Goal: Information Seeking & Learning: Understand process/instructions

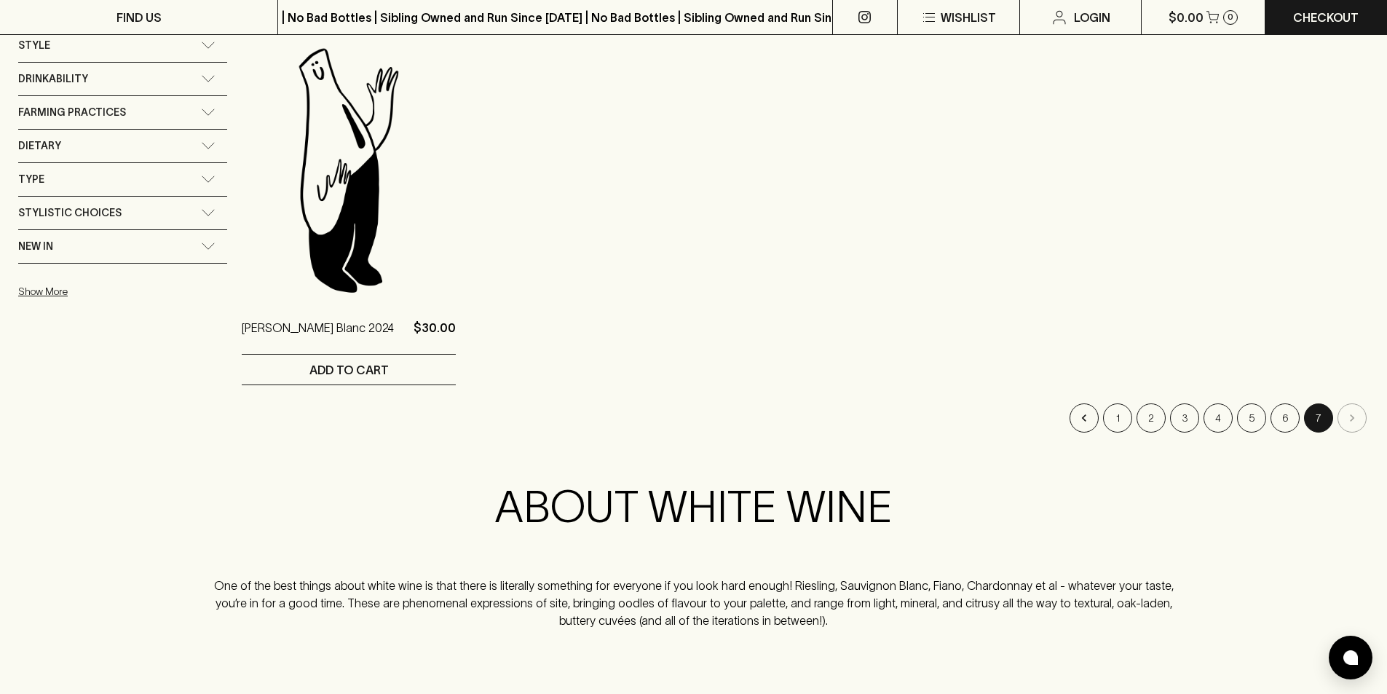
scroll to position [1019, 0]
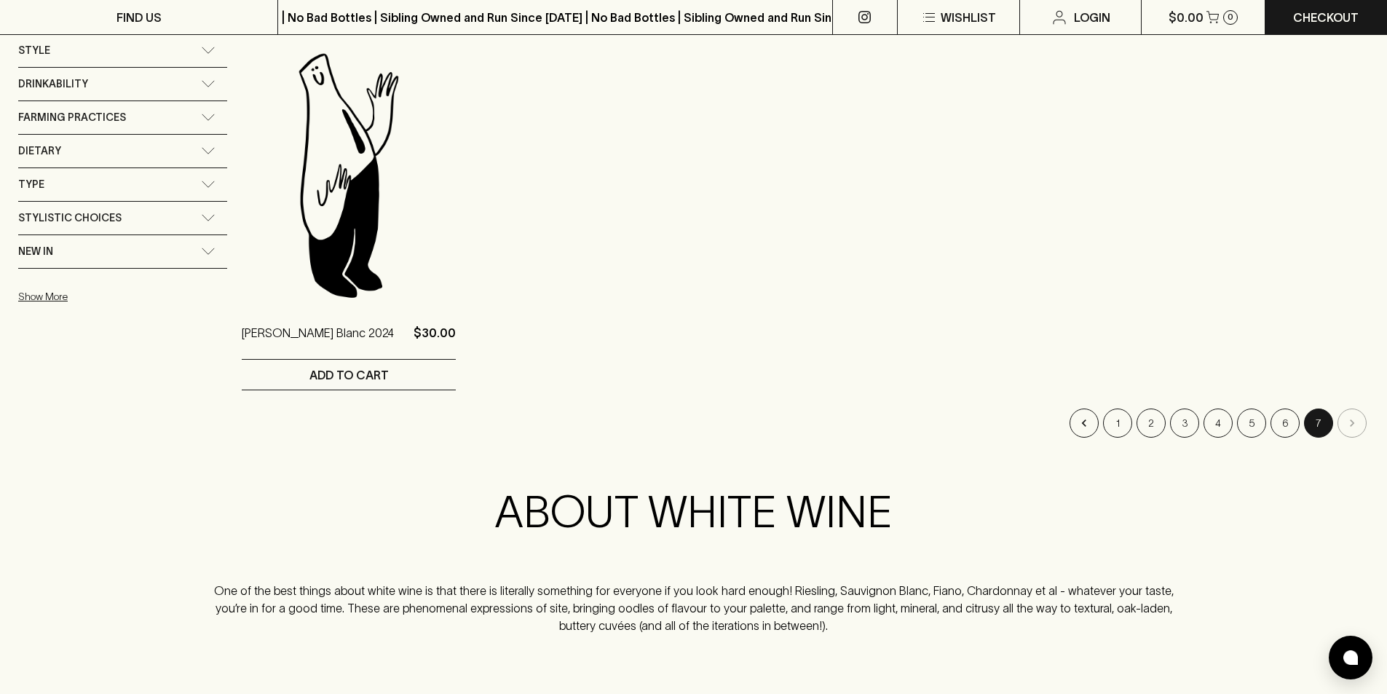
click at [172, 216] on div "Stylistic Choices" at bounding box center [109, 218] width 183 height 18
click at [172, 216] on div "Stylistic Choices" at bounding box center [109, 222] width 183 height 18
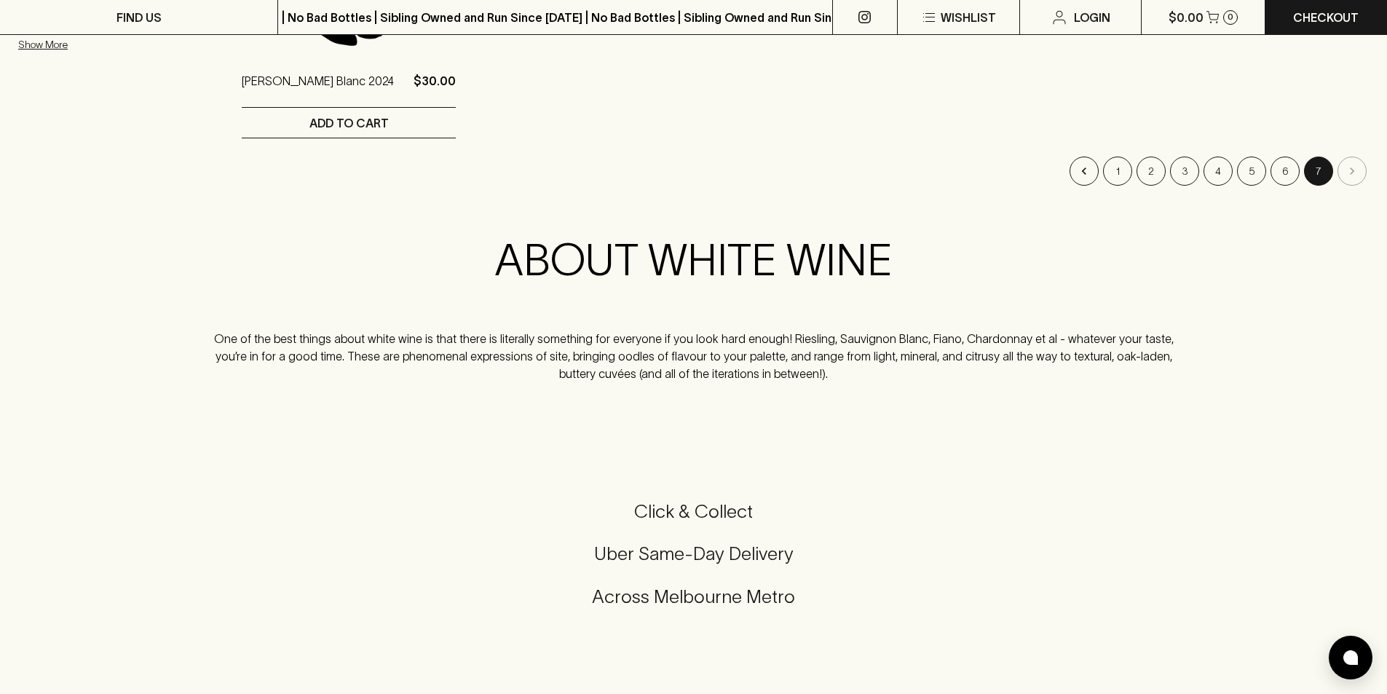
scroll to position [1675, 0]
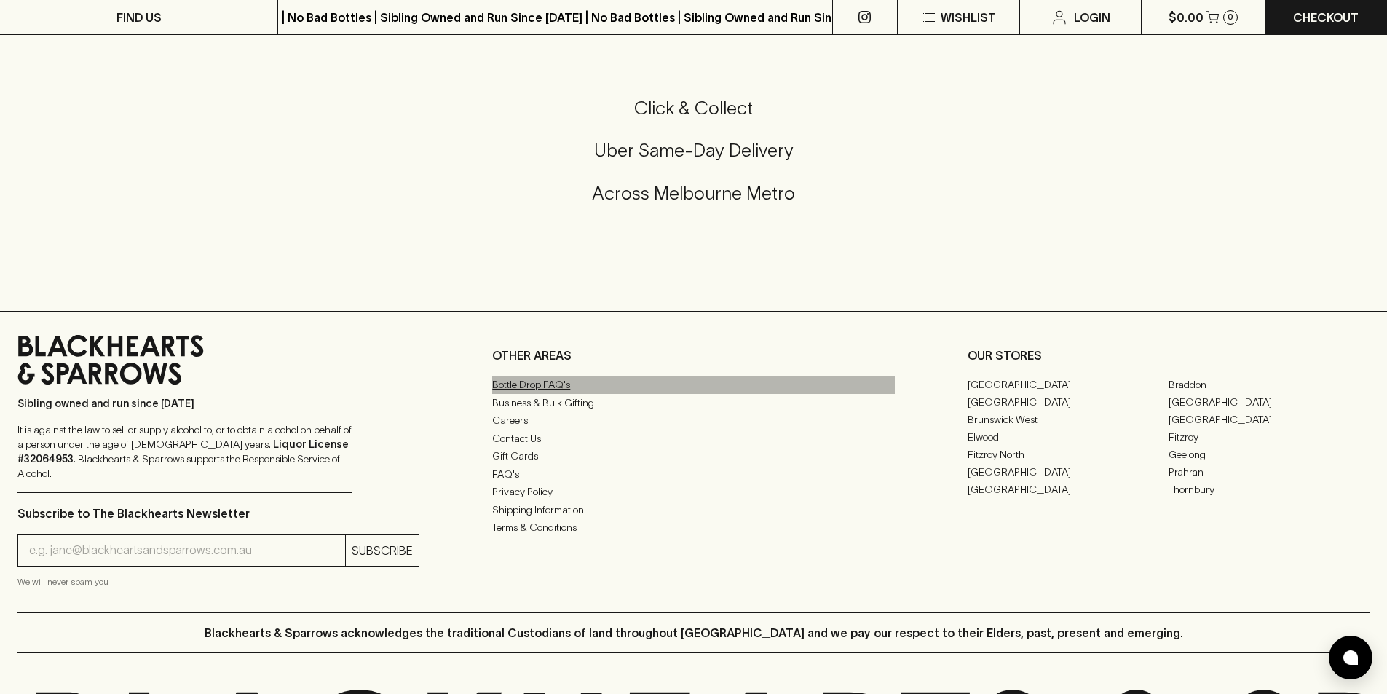
click at [524, 384] on link "Bottle Drop FAQ's" at bounding box center [693, 384] width 402 height 17
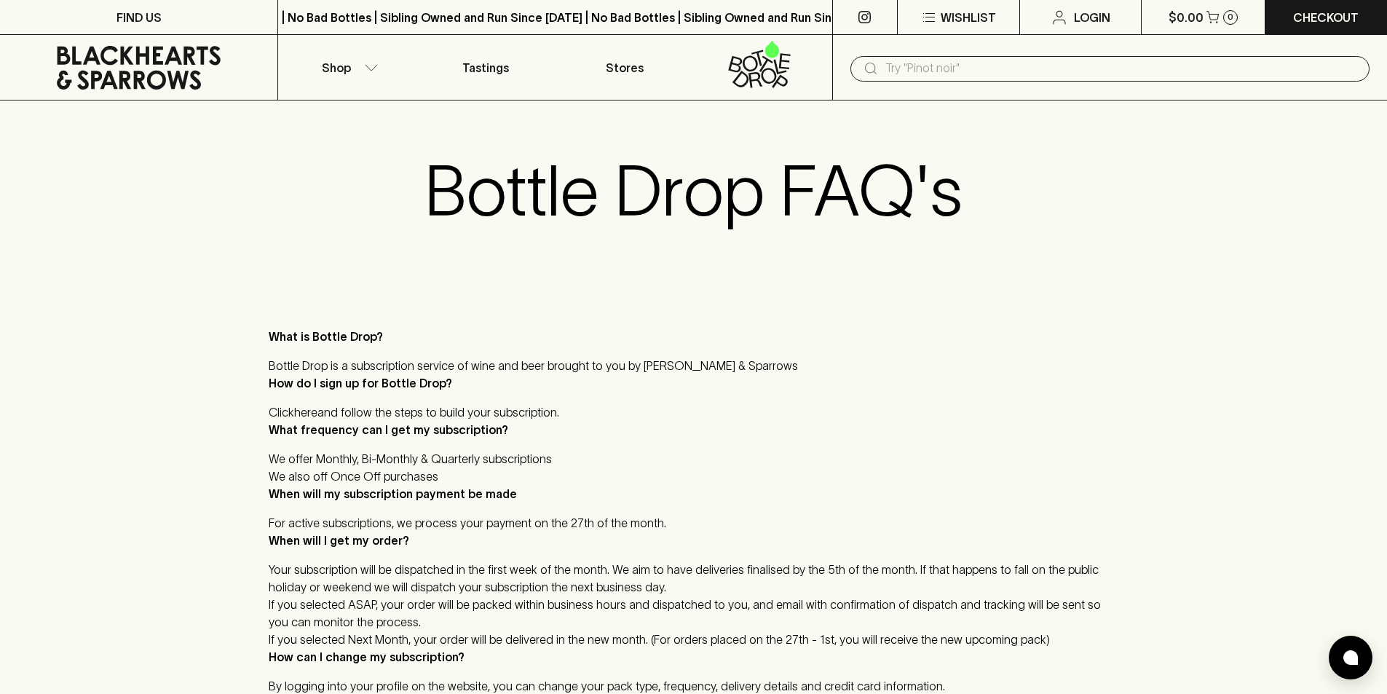
click at [550, 340] on p "What is Bottle Drop?" at bounding box center [694, 336] width 850 height 17
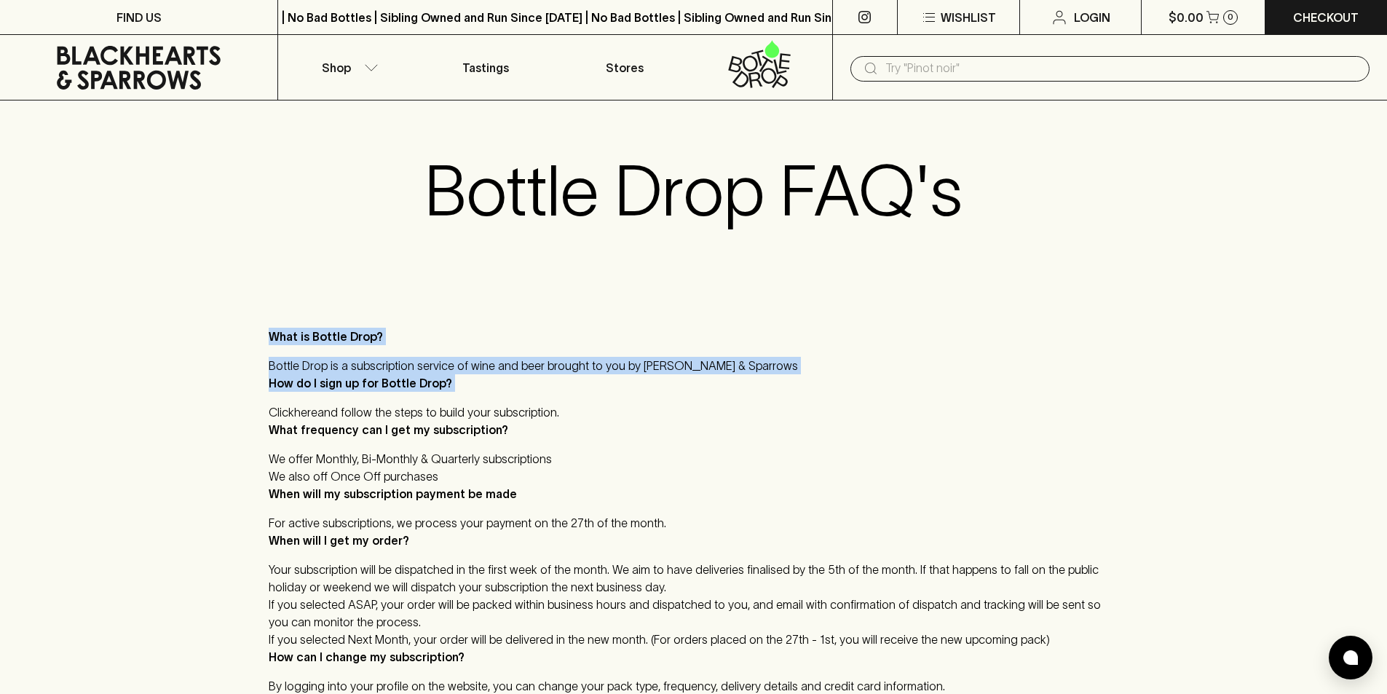
drag, startPoint x: 550, startPoint y: 340, endPoint x: 558, endPoint y: 378, distance: 38.7
click at [558, 378] on div "What is Bottle Drop? Bottle Drop is a subscription service of wine and beer bro…" at bounding box center [694, 657] width 850 height 658
click at [558, 379] on p "How do I sign up for Bottle Drop?" at bounding box center [694, 382] width 850 height 17
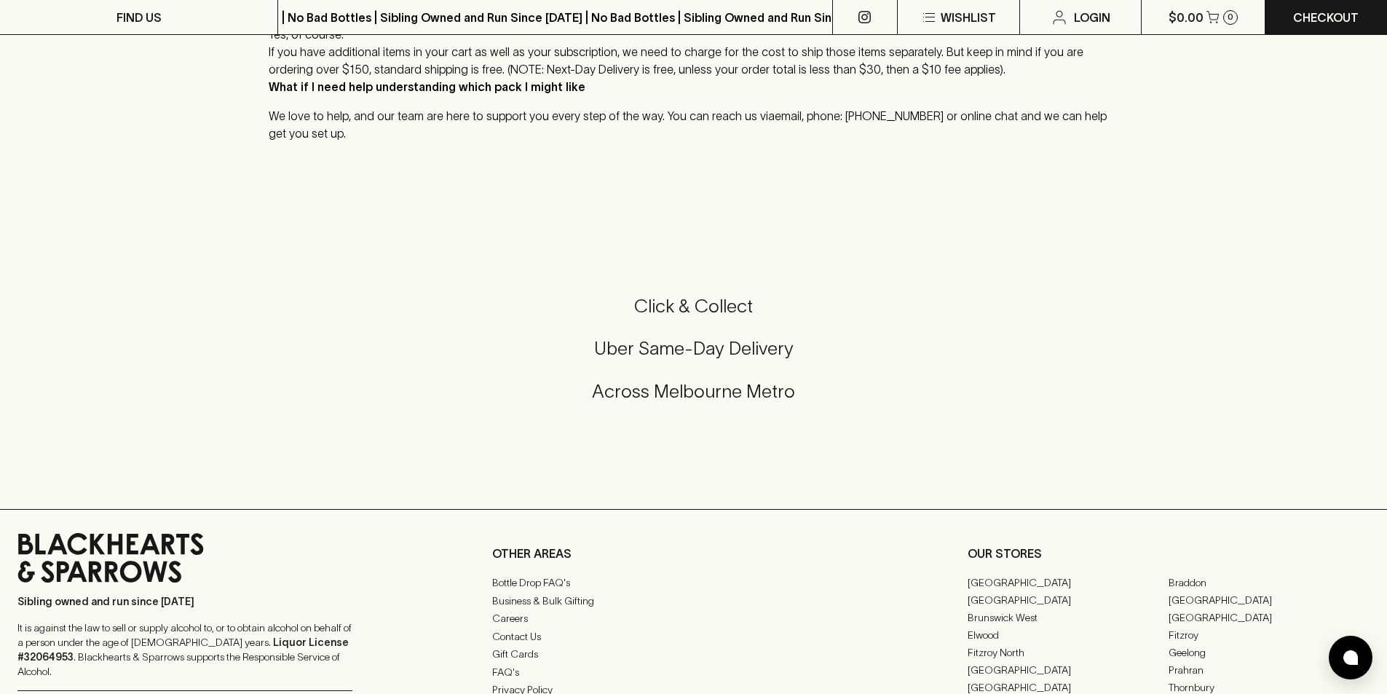
scroll to position [1092, 0]
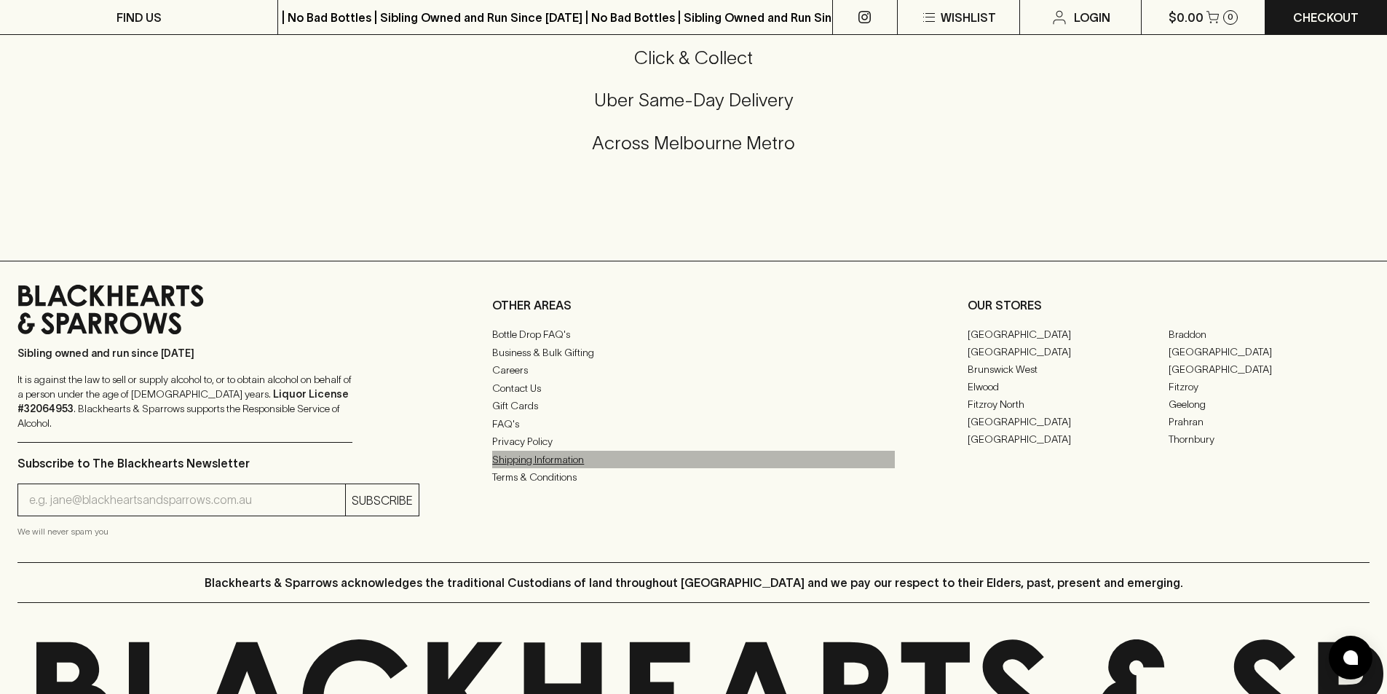
click at [560, 464] on link "Shipping Information" at bounding box center [693, 459] width 402 height 17
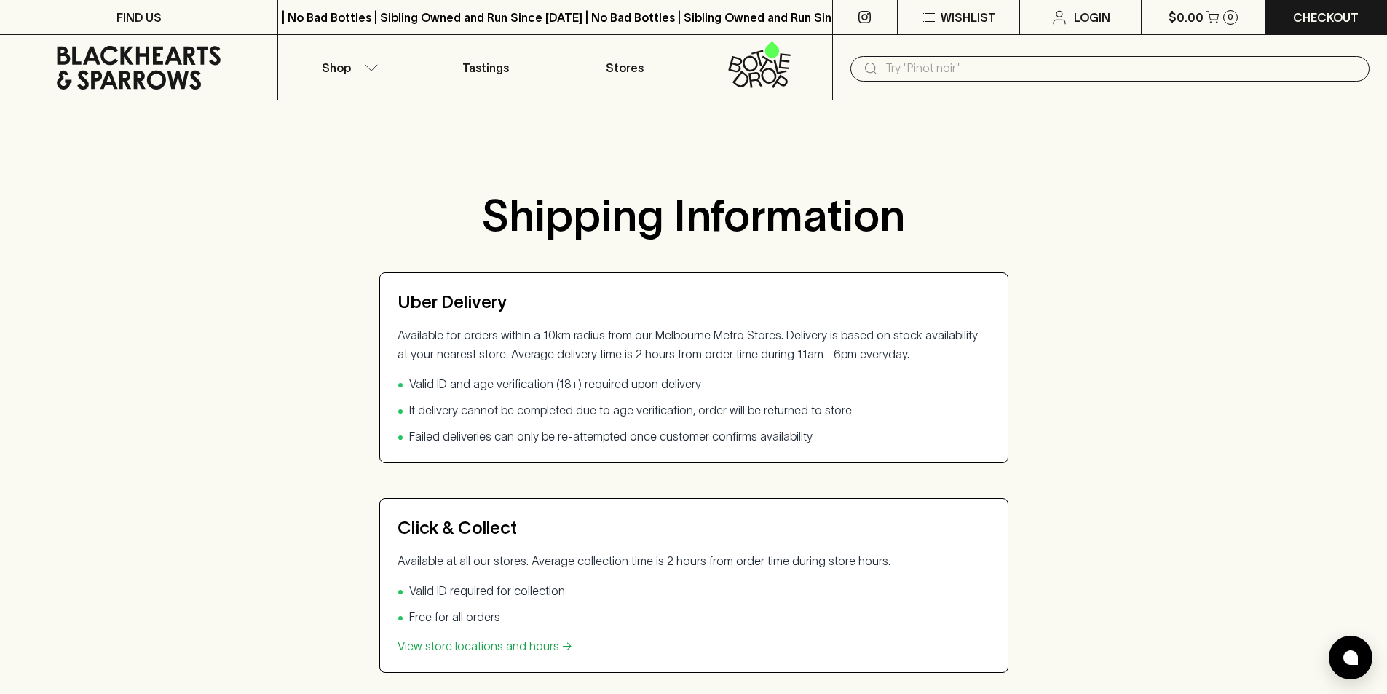
click at [908, 352] on p "Available for orders within a 10km radius from our Melbourne Metro Stores. Deli…" at bounding box center [694, 344] width 593 height 38
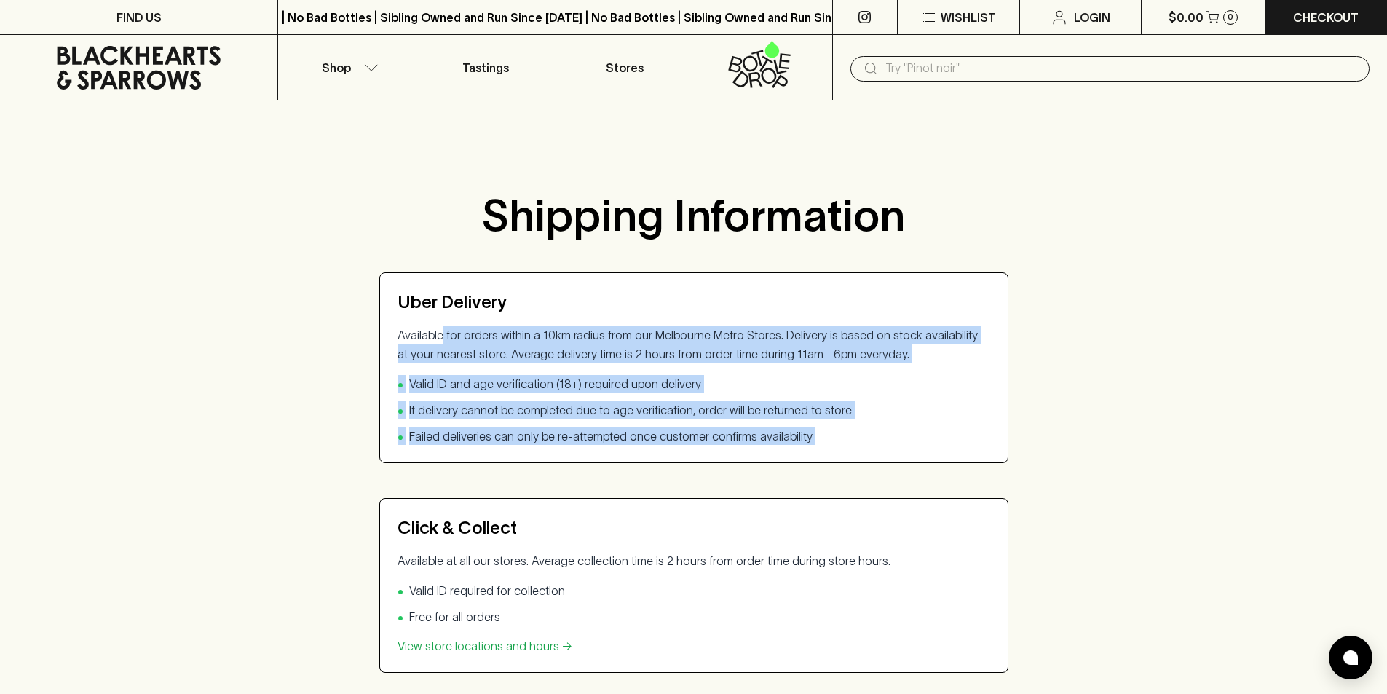
drag, startPoint x: 908, startPoint y: 352, endPoint x: 869, endPoint y: 434, distance: 91.2
click at [869, 434] on div "Available for orders within a 10km radius from our Melbourne Metro Stores. Deli…" at bounding box center [694, 384] width 593 height 119
click at [869, 434] on li "• Failed deliveries can only be re-attempted once customer confirms availability" at bounding box center [694, 435] width 593 height 17
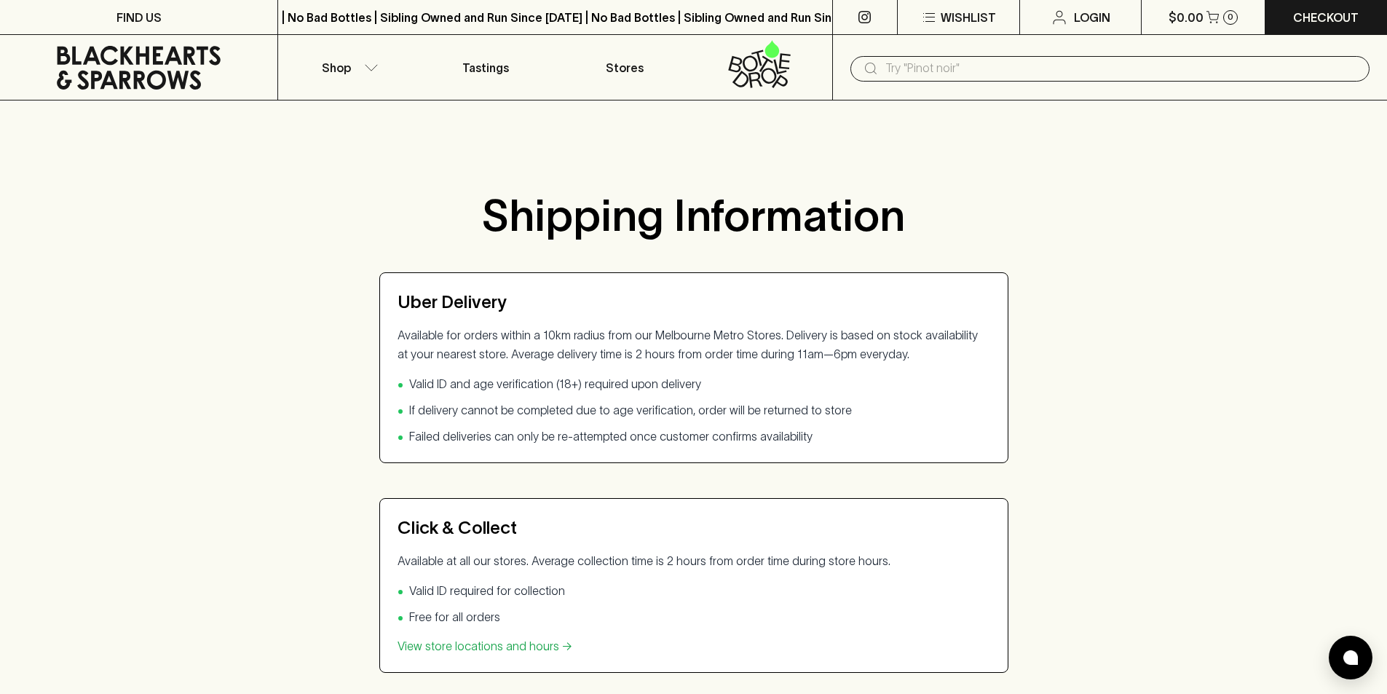
click at [869, 434] on li "• Failed deliveries can only be re-attempted once customer confirms availability" at bounding box center [694, 435] width 593 height 17
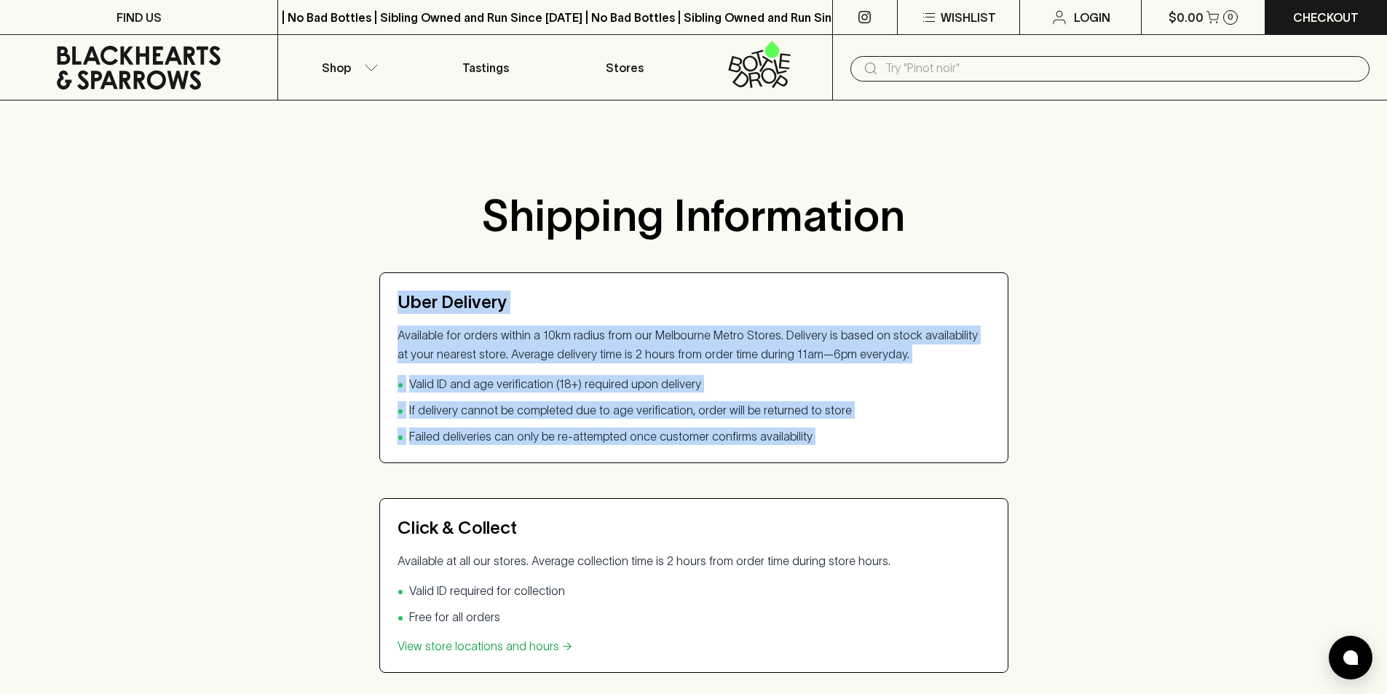
drag, startPoint x: 869, startPoint y: 434, endPoint x: 886, endPoint y: 285, distance: 150.3
click at [886, 285] on div "Uber Delivery Available for orders within a 10km radius from our Melbourne Metr…" at bounding box center [693, 367] width 629 height 191
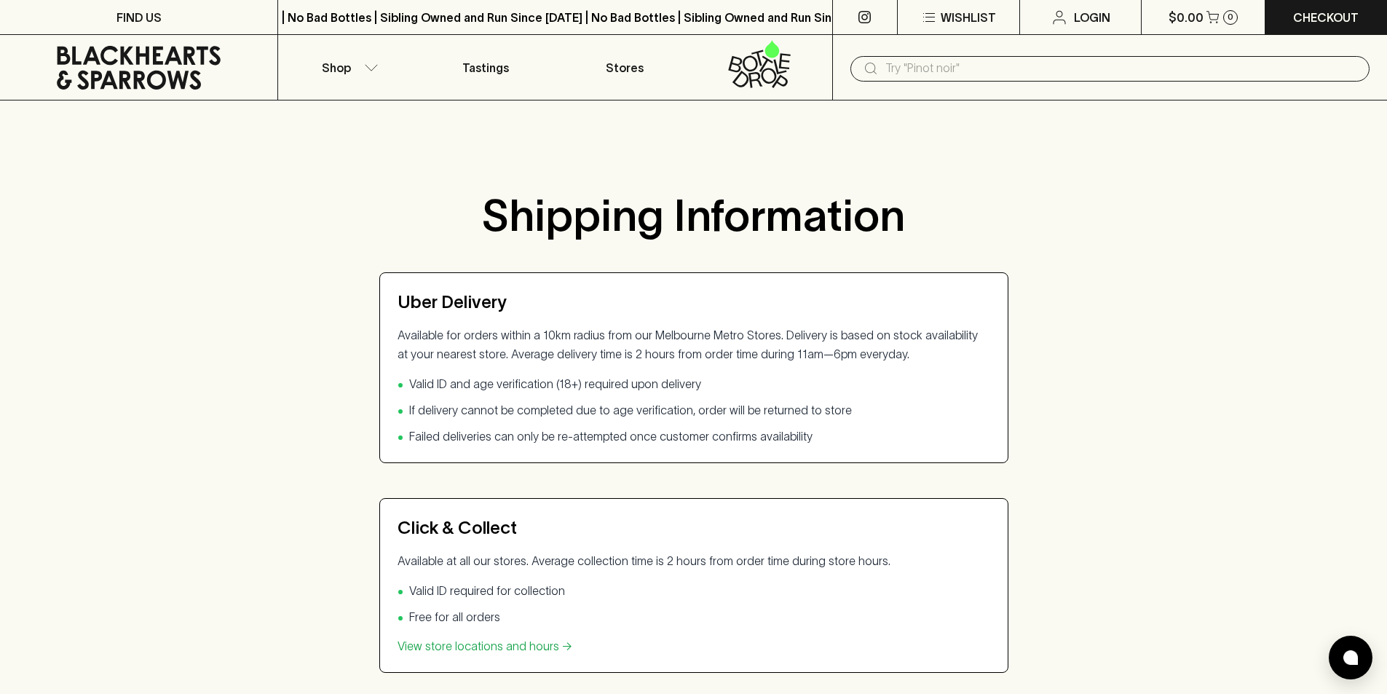
click at [886, 285] on div "Uber Delivery Available for orders within a 10km radius from our Melbourne Metr…" at bounding box center [693, 367] width 629 height 191
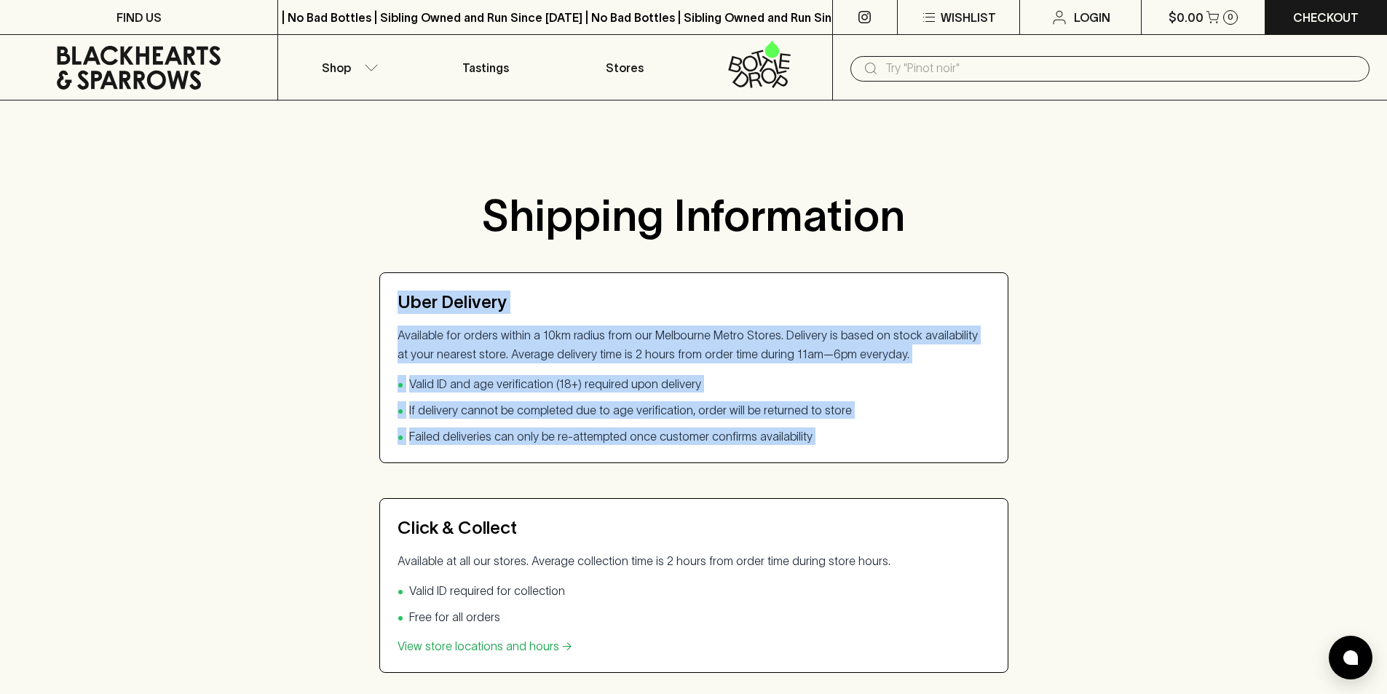
drag, startPoint x: 886, startPoint y: 285, endPoint x: 876, endPoint y: 438, distance: 153.2
click at [876, 438] on div "Uber Delivery Available for orders within a 10km radius from our Melbourne Metr…" at bounding box center [693, 367] width 629 height 191
click at [876, 438] on li "• Failed deliveries can only be re-attempted once customer confirms availability" at bounding box center [694, 435] width 593 height 17
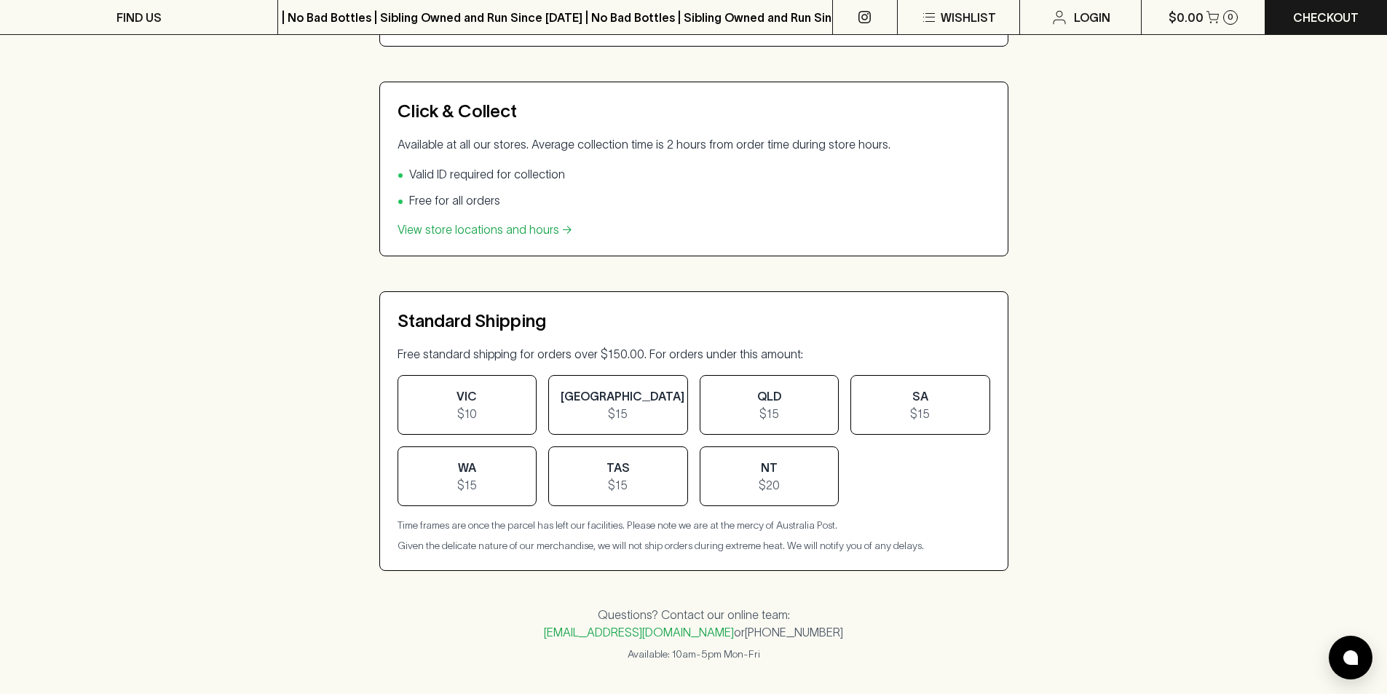
scroll to position [364, 0]
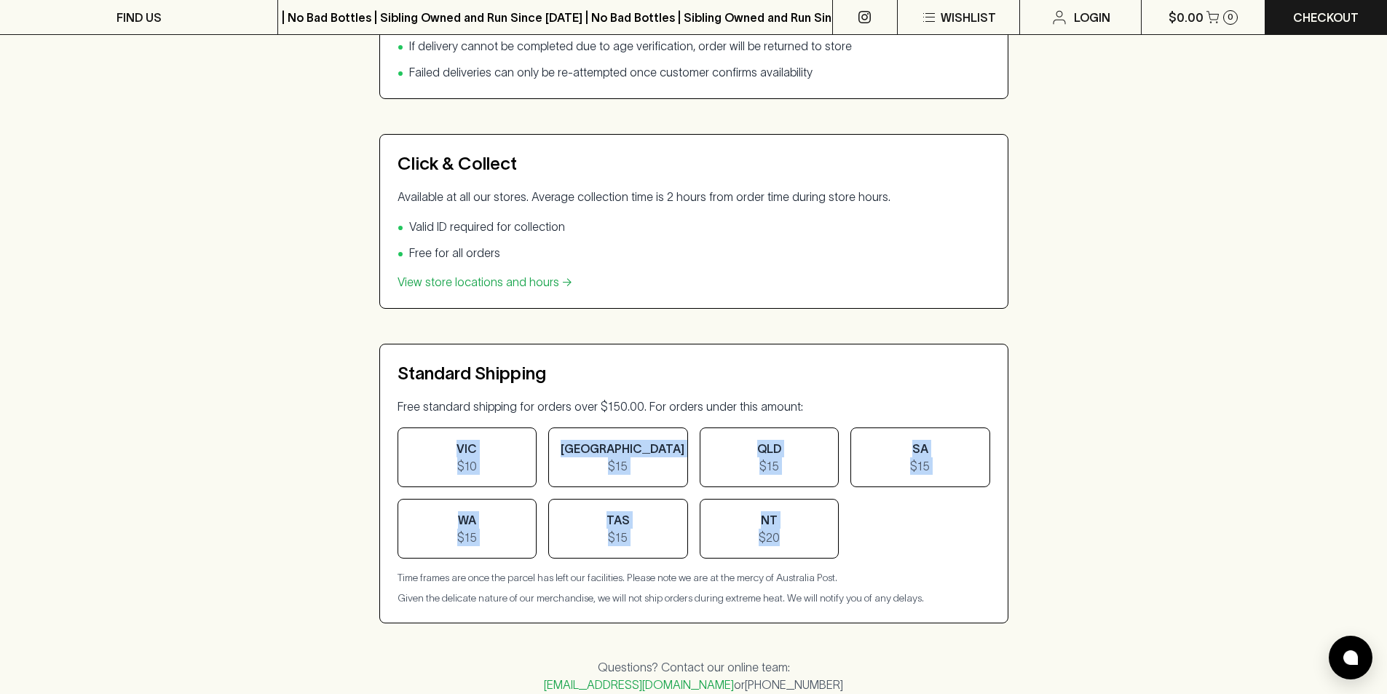
drag, startPoint x: 813, startPoint y: 545, endPoint x: 446, endPoint y: 454, distance: 377.4
click at [446, 454] on div "VIC $10 [GEOGRAPHIC_DATA] $15 QLD $15 SA $15 WA $15 TAS $15 NT $20" at bounding box center [694, 492] width 593 height 131
click at [446, 454] on div "VIC $10" at bounding box center [468, 457] width 140 height 60
drag, startPoint x: 446, startPoint y: 454, endPoint x: 821, endPoint y: 546, distance: 386.0
click at [821, 546] on div "VIC $10 [GEOGRAPHIC_DATA] $15 QLD $15 SA $15 WA $15 TAS $15 NT $20" at bounding box center [694, 492] width 593 height 131
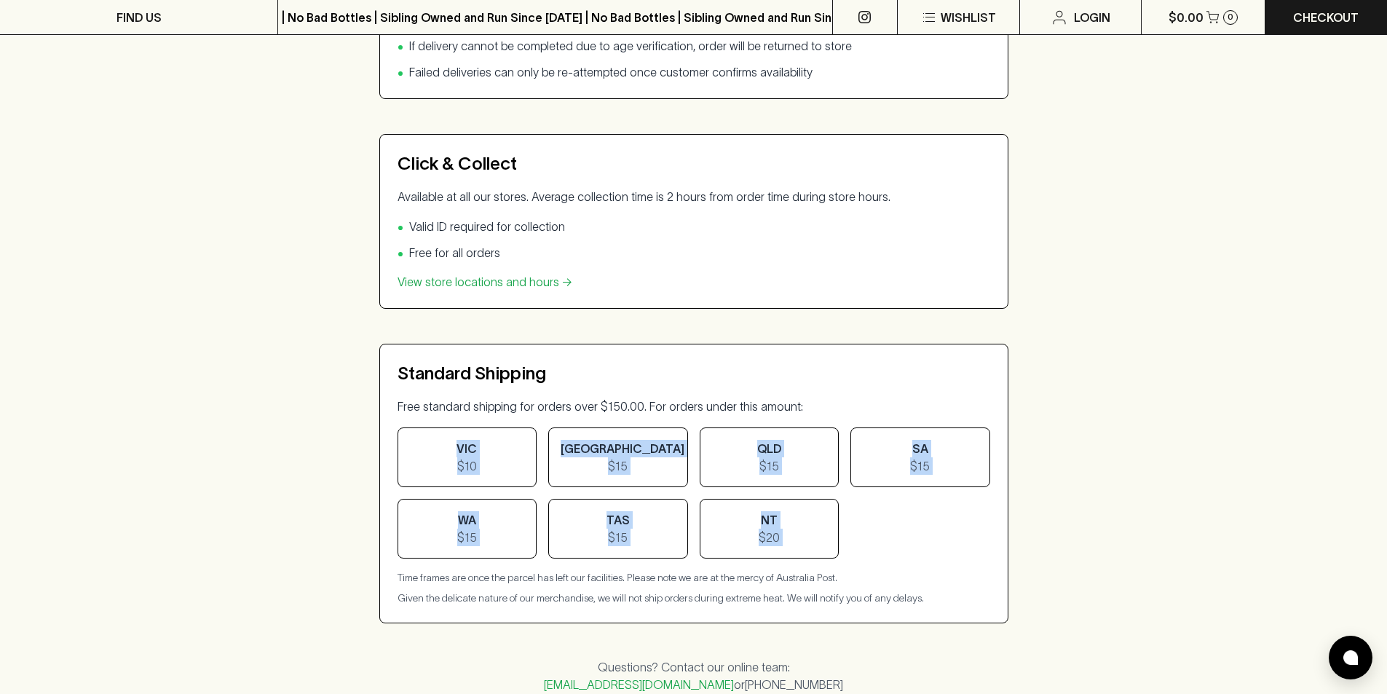
click at [821, 546] on div "NT $20" at bounding box center [770, 529] width 140 height 60
drag, startPoint x: 821, startPoint y: 546, endPoint x: 454, endPoint y: 459, distance: 377.0
click at [454, 459] on div "VIC $10 [GEOGRAPHIC_DATA] $15 QLD $15 SA $15 WA $15 TAS $15 NT $20" at bounding box center [694, 492] width 593 height 131
click at [454, 459] on span "$10" at bounding box center [467, 465] width 115 height 17
drag, startPoint x: 454, startPoint y: 459, endPoint x: 824, endPoint y: 546, distance: 379.9
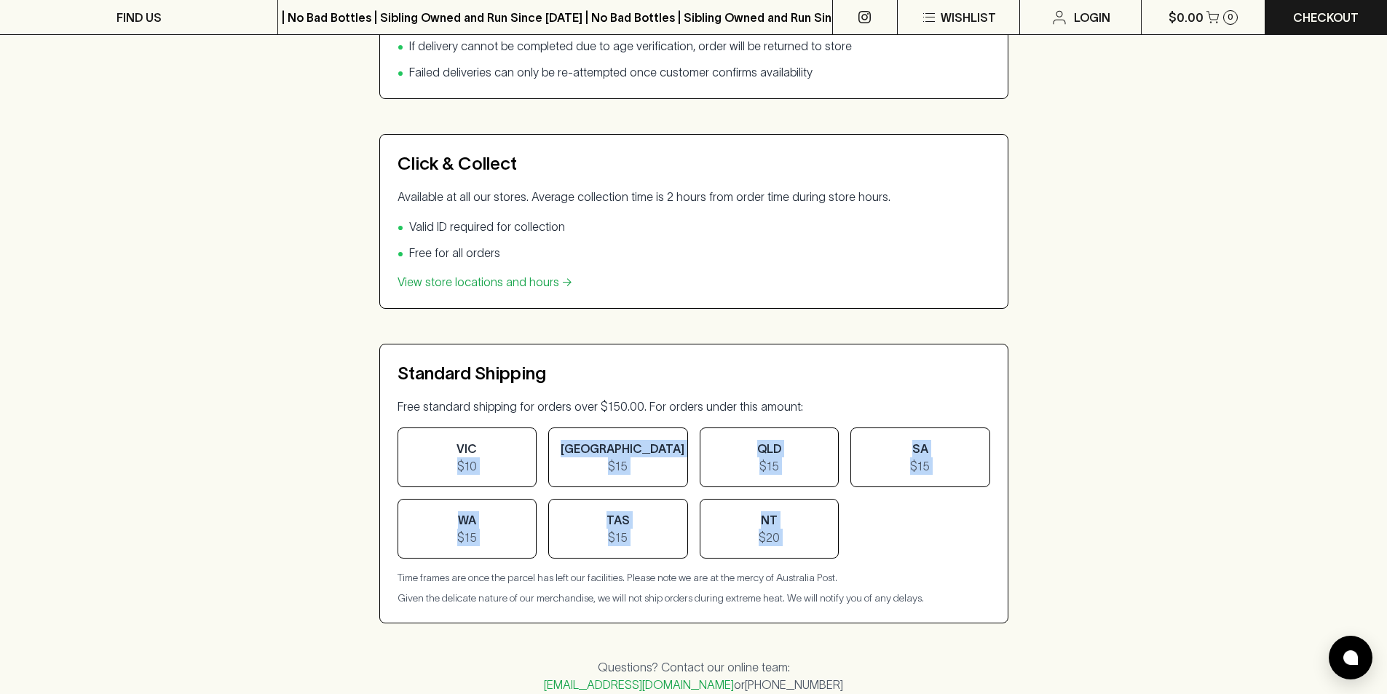
click at [824, 546] on div "VIC $10 [GEOGRAPHIC_DATA] $15 QLD $15 SA $15 WA $15 TAS $15 NT $20" at bounding box center [694, 492] width 593 height 131
click at [824, 546] on div "NT $20" at bounding box center [770, 529] width 140 height 60
drag, startPoint x: 824, startPoint y: 546, endPoint x: 404, endPoint y: 409, distance: 441.8
click at [404, 409] on div "Free standard shipping for orders over $150.00. For orders under this amount: V…" at bounding box center [694, 501] width 593 height 208
click at [404, 409] on p "Free standard shipping for orders over $150.00. For orders under this amount:" at bounding box center [694, 406] width 593 height 19
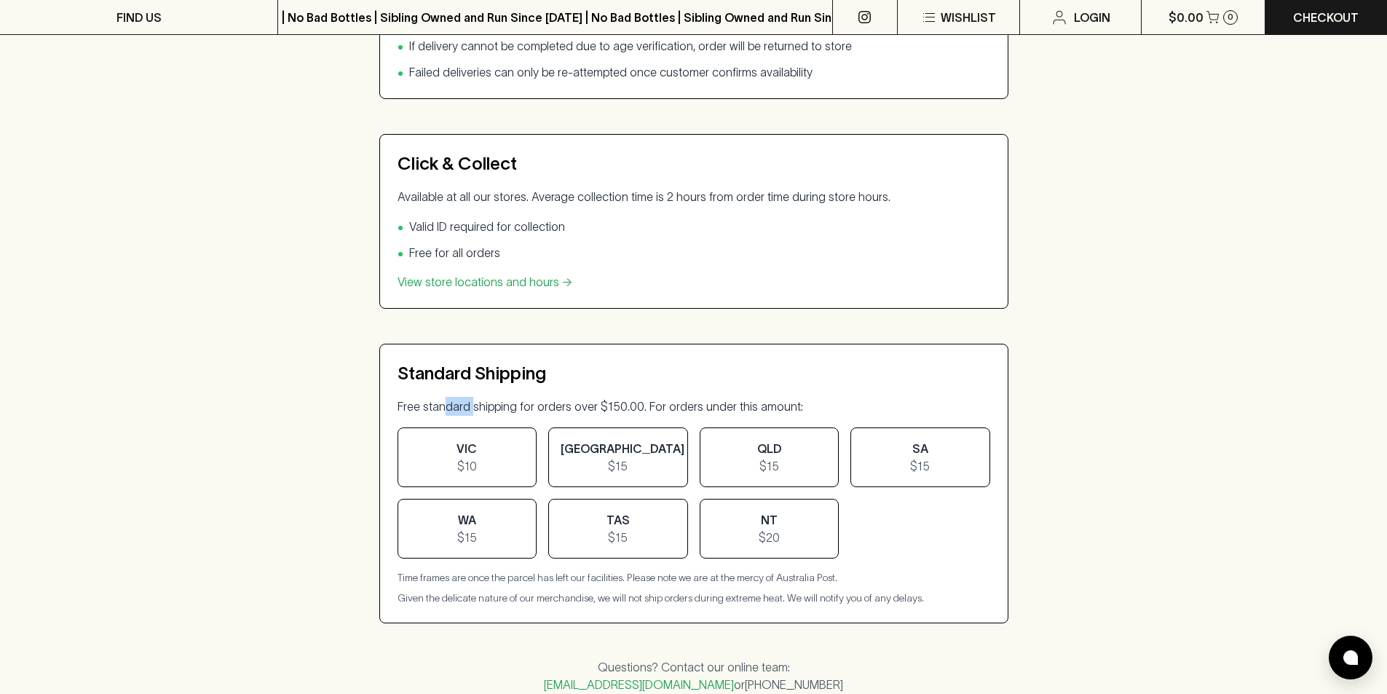
click at [404, 409] on p "Free standard shipping for orders over $150.00. For orders under this amount:" at bounding box center [694, 406] width 593 height 19
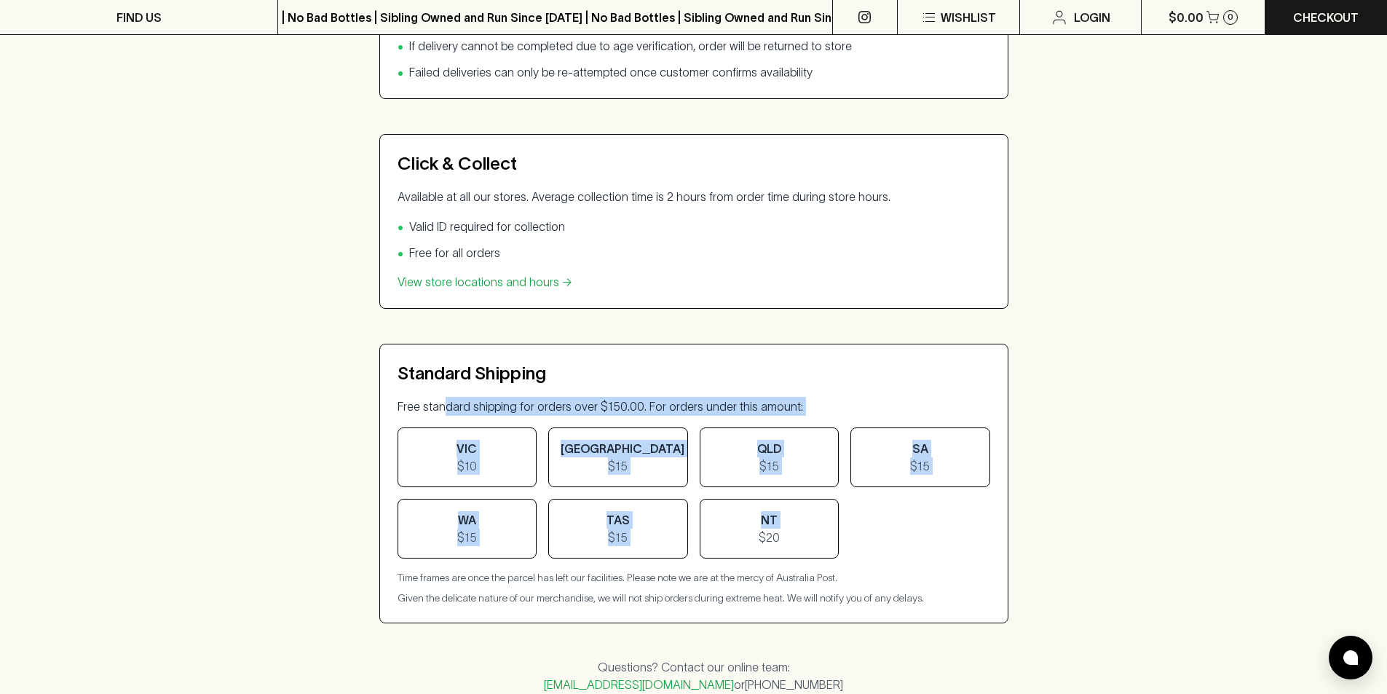
drag, startPoint x: 404, startPoint y: 409, endPoint x: 836, endPoint y: 521, distance: 445.9
click at [835, 521] on div "Free standard shipping for orders over $150.00. For orders under this amount: V…" at bounding box center [694, 501] width 593 height 208
click at [836, 521] on div "NT $20" at bounding box center [770, 529] width 140 height 60
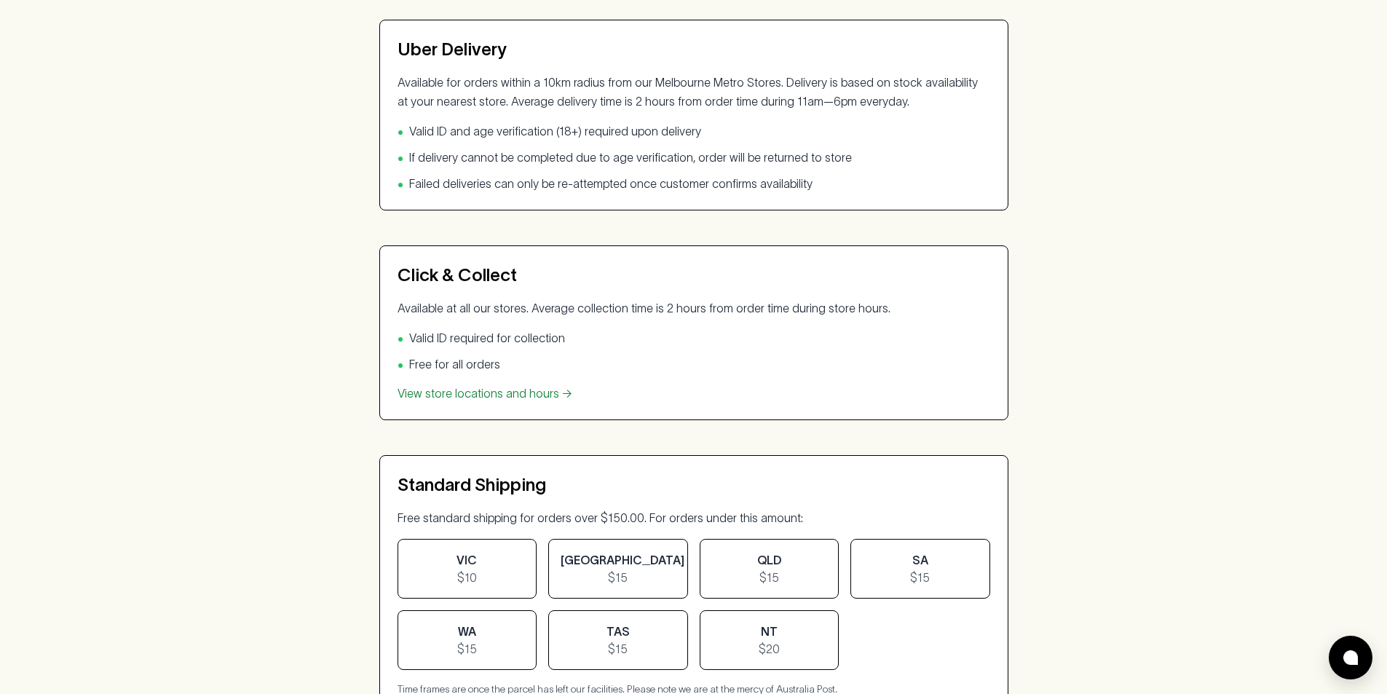
scroll to position [0, 0]
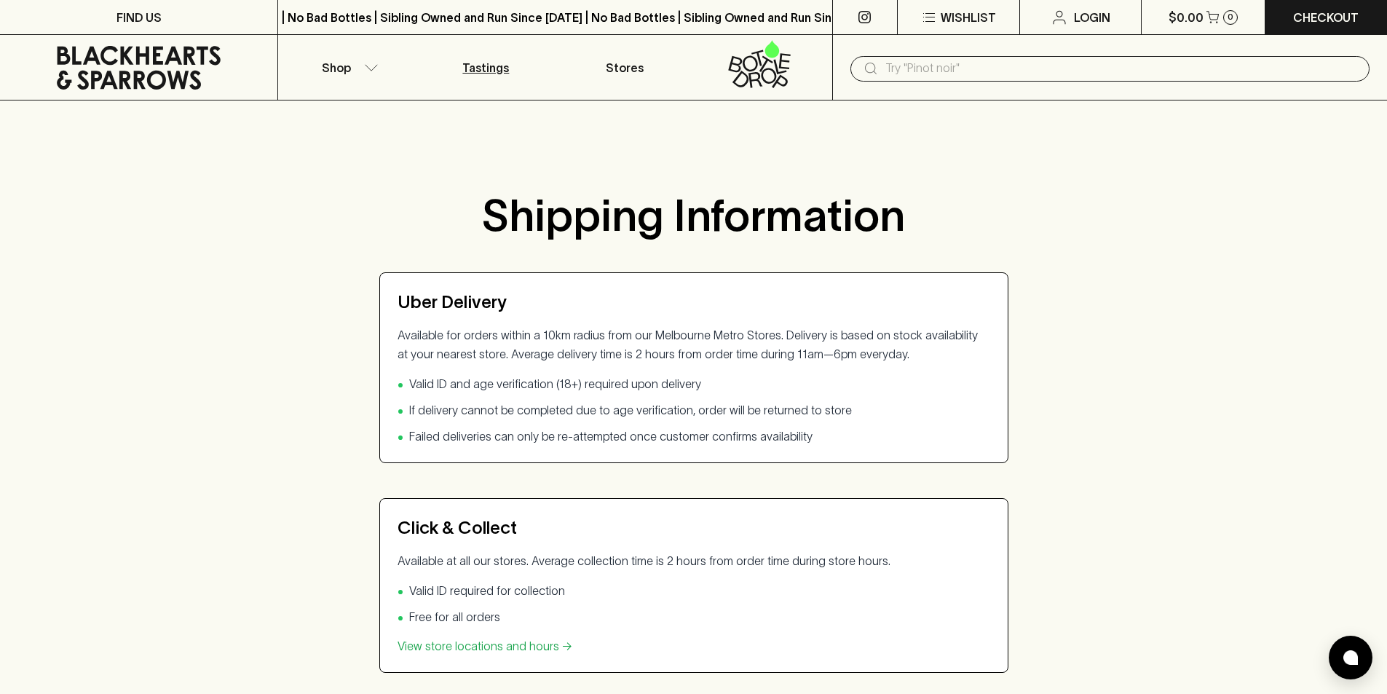
click at [502, 68] on p "Tastings" at bounding box center [485, 67] width 47 height 17
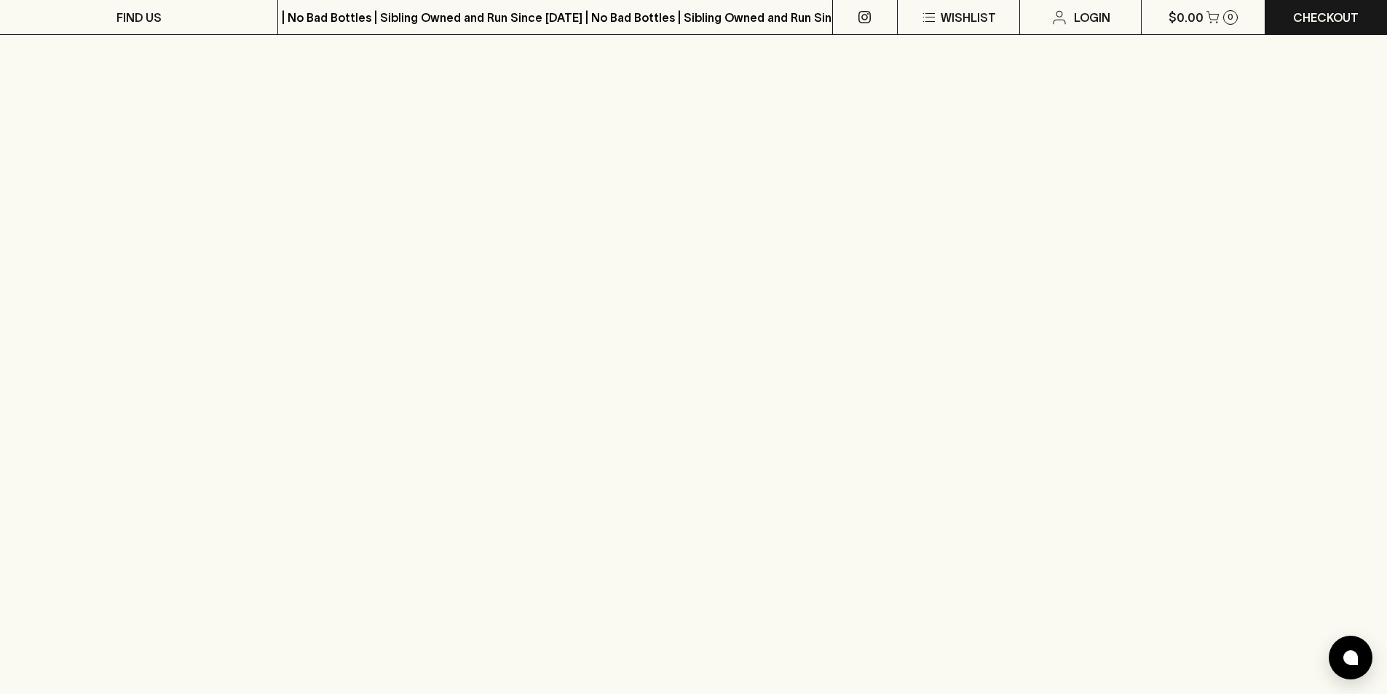
scroll to position [582, 0]
